Goal: Task Accomplishment & Management: Manage account settings

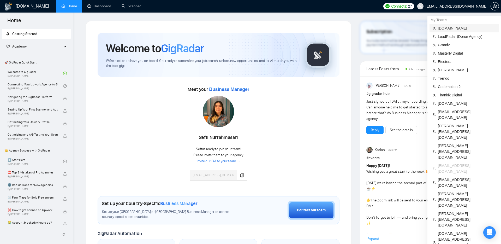
click at [442, 28] on span "[DOMAIN_NAME]" at bounding box center [467, 28] width 58 height 6
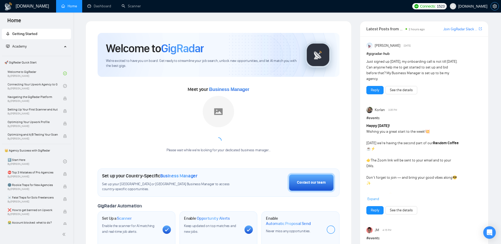
click at [494, 3] on button "button" at bounding box center [495, 6] width 8 height 8
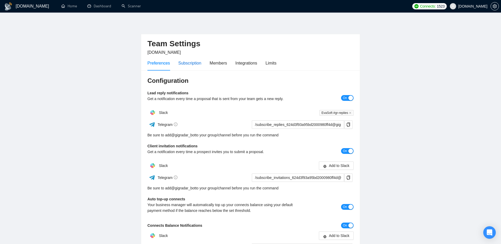
click at [201, 60] on div "Subscription" at bounding box center [189, 63] width 23 height 7
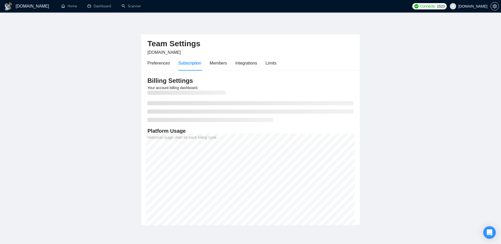
click at [385, 101] on main "Team Settings [DOMAIN_NAME] Preferences Subscription Members Integrations Limit…" at bounding box center [250, 123] width 485 height 204
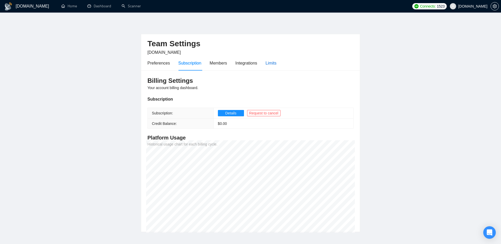
click at [274, 63] on div "Limits" at bounding box center [271, 63] width 11 height 7
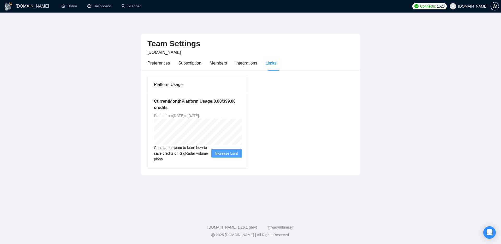
click at [282, 132] on div "Platform Usage Current Month Platform Usage: 0.00 / 399.00 credits Period from …" at bounding box center [250, 122] width 210 height 92
click at [197, 66] on div "Subscription" at bounding box center [189, 63] width 23 height 7
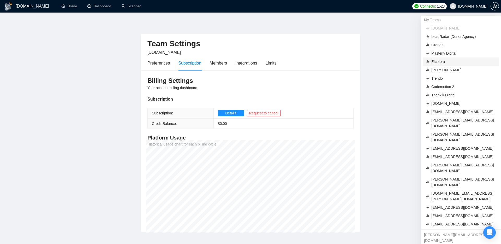
click at [438, 63] on span "Etcetera" at bounding box center [464, 62] width 64 height 6
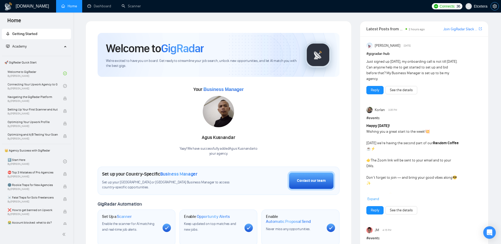
click at [495, 5] on icon "setting" at bounding box center [495, 6] width 4 height 4
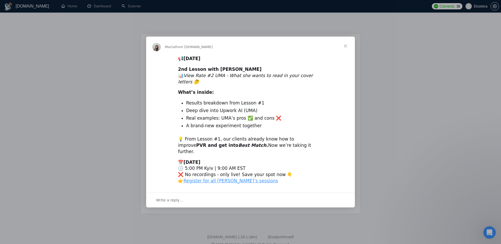
click at [343, 51] on span "Close" at bounding box center [345, 46] width 19 height 19
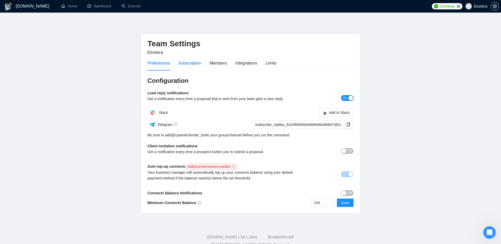
click at [194, 65] on div "Subscription" at bounding box center [189, 63] width 23 height 7
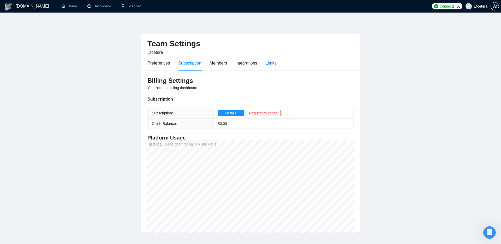
click at [270, 64] on div "Limits" at bounding box center [271, 63] width 11 height 7
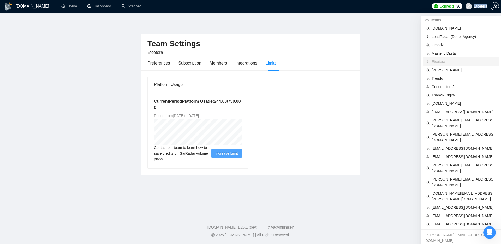
drag, startPoint x: 489, startPoint y: 6, endPoint x: 487, endPoint y: 8, distance: 2.8
click at [487, 8] on span "Etcetera" at bounding box center [477, 6] width 28 height 17
copy span "Etcetera"
click at [481, 6] on span "Etcetera" at bounding box center [481, 6] width 14 height 0
click at [439, 221] on span "[EMAIL_ADDRESS][DOMAIN_NAME]" at bounding box center [464, 224] width 64 height 6
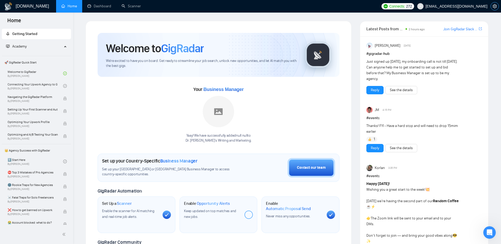
click at [494, 7] on icon "setting" at bounding box center [495, 6] width 4 height 4
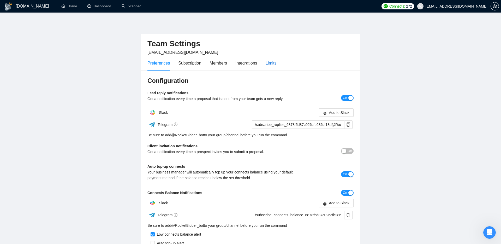
click at [272, 61] on div "Limits" at bounding box center [271, 63] width 11 height 7
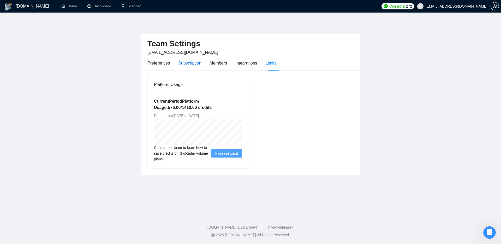
click at [191, 63] on div "Subscription" at bounding box center [189, 63] width 23 height 7
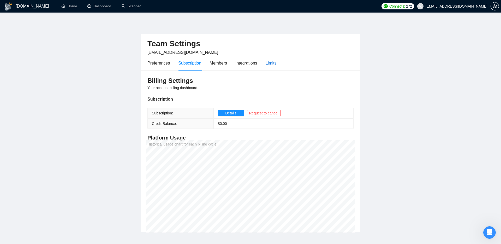
click at [271, 63] on div "Limits" at bounding box center [271, 63] width 11 height 7
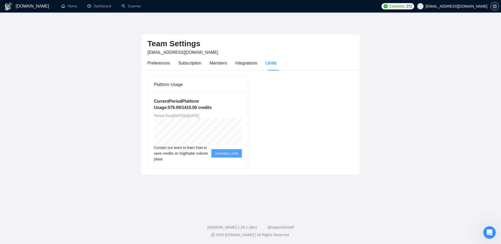
click at [292, 119] on div "Platform Usage Current Period Platform Usage: 576.00 / 1410.00 credits Period f…" at bounding box center [250, 122] width 210 height 92
click at [323, 136] on div "Platform Usage Current Period Platform Usage: 576.00 / 1410.00 credits Period f…" at bounding box center [250, 122] width 210 height 92
click at [335, 187] on main "Team Settings [EMAIL_ADDRESS][DOMAIN_NAME] Preferences Subscription Members Int…" at bounding box center [250, 112] width 485 height 183
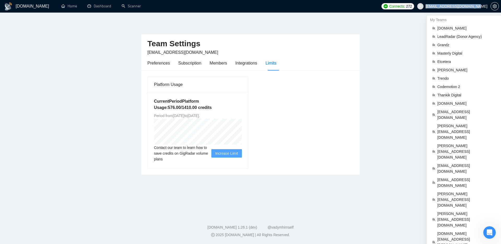
drag, startPoint x: 490, startPoint y: 7, endPoint x: 487, endPoint y: 7, distance: 3.0
click at [487, 7] on span "[EMAIL_ADDRESS][DOMAIN_NAME]" at bounding box center [452, 6] width 76 height 17
copy span "[EMAIL_ADDRESS][DOMAIN_NAME]"
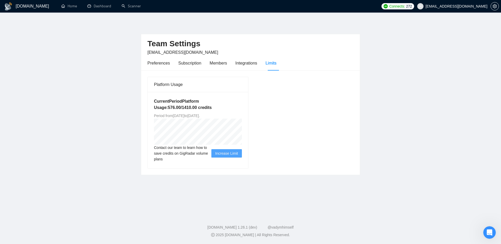
click at [426, 119] on main "Team Settings [EMAIL_ADDRESS][DOMAIN_NAME] Preferences Subscription Members Int…" at bounding box center [250, 112] width 485 height 183
click at [410, 97] on main "Team Settings [EMAIL_ADDRESS][DOMAIN_NAME] Preferences Subscription Members Int…" at bounding box center [250, 112] width 485 height 183
click at [188, 62] on div "Subscription" at bounding box center [189, 63] width 23 height 7
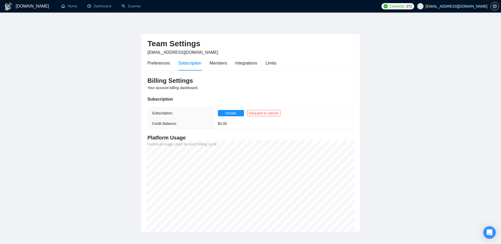
click at [453, 76] on main "Team Settings [EMAIL_ADDRESS][DOMAIN_NAME] Preferences Subscription Members Int…" at bounding box center [250, 126] width 485 height 211
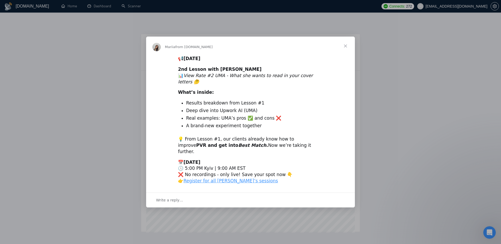
click at [346, 52] on span "Close" at bounding box center [345, 46] width 19 height 19
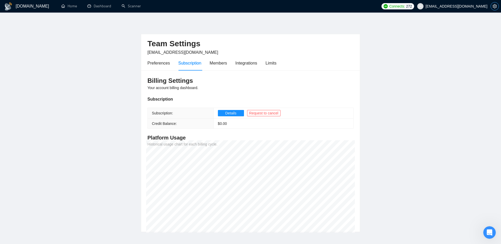
click at [494, 8] on icon "setting" at bounding box center [495, 6] width 4 height 4
